Goal: Navigation & Orientation: Find specific page/section

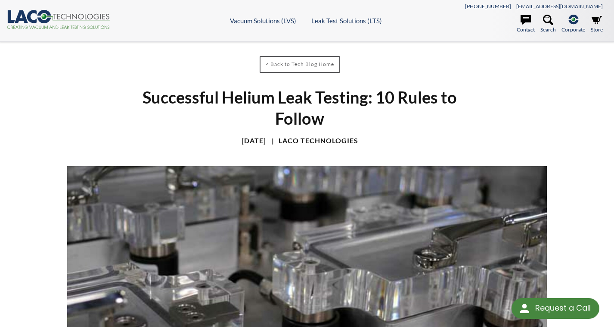
select select "Language Translate Widget"
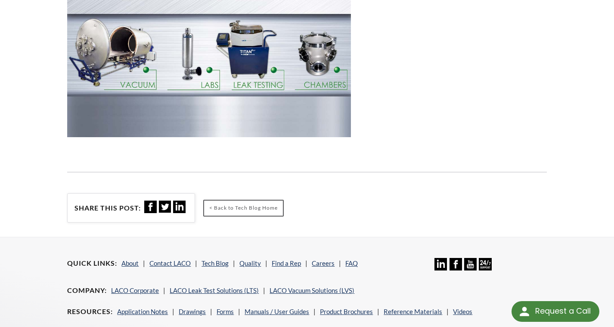
scroll to position [798, 0]
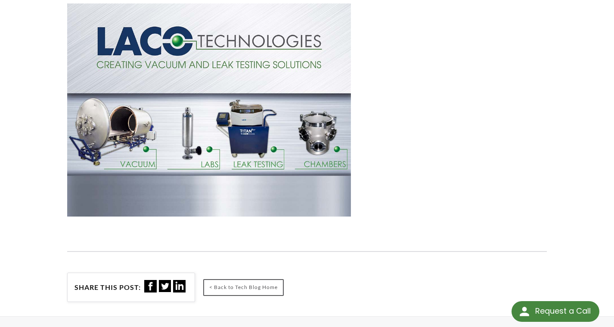
click at [242, 146] on img at bounding box center [208, 109] width 283 height 213
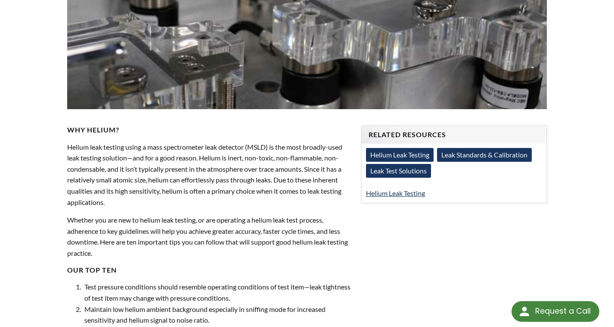
scroll to position [0, 0]
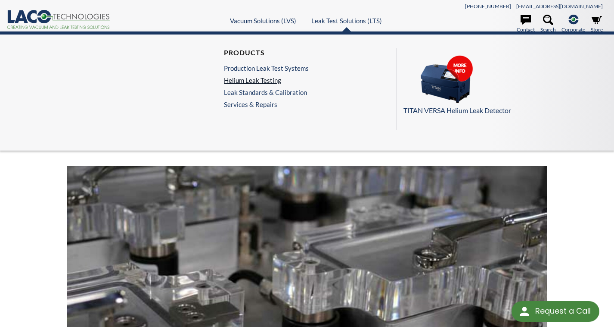
click at [243, 80] on link "Helium Leak Testing" at bounding box center [266, 80] width 85 height 8
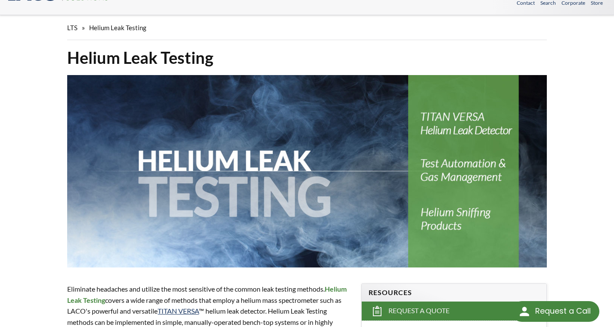
scroll to position [26, 0]
